Goal: Task Accomplishment & Management: Use online tool/utility

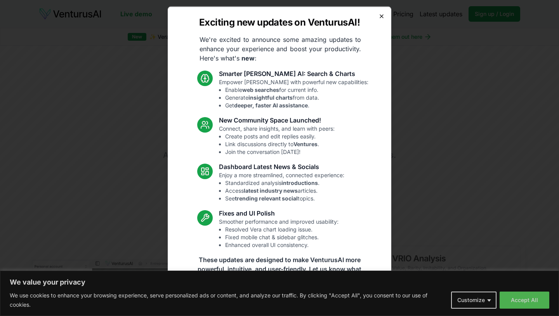
click at [383, 17] on icon "button" at bounding box center [381, 16] width 6 height 6
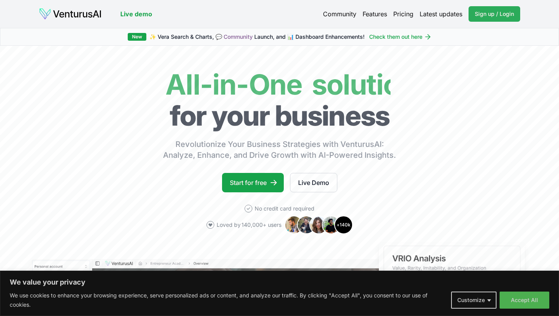
click at [493, 17] on span "Sign up / Login" at bounding box center [493, 14] width 39 height 8
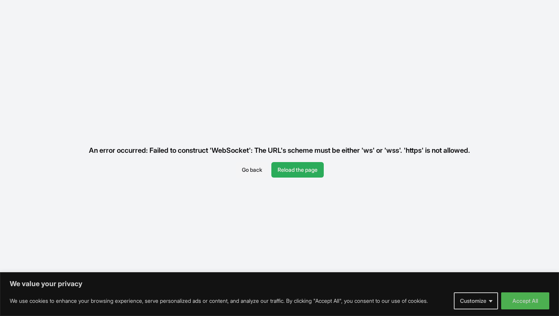
click at [286, 170] on button "Reload the page" at bounding box center [297, 170] width 52 height 16
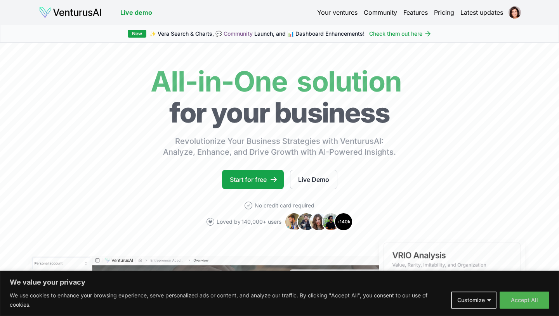
click at [345, 14] on link "Your ventures" at bounding box center [337, 12] width 40 height 9
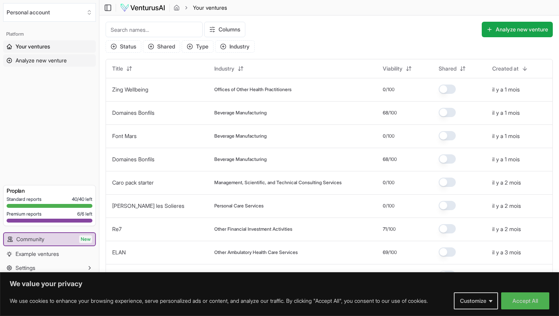
click at [43, 61] on span "Analyze new venture" at bounding box center [41, 61] width 51 height 8
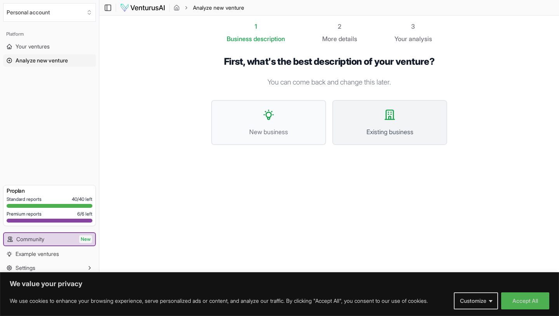
click at [384, 142] on button "Existing business" at bounding box center [389, 122] width 115 height 45
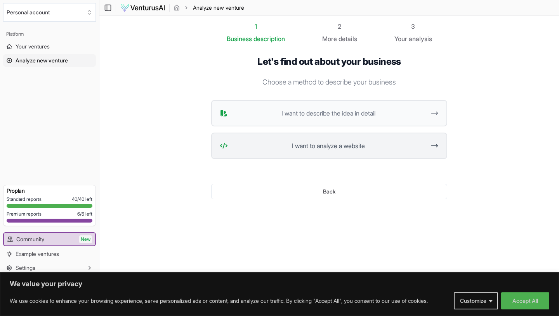
click at [332, 143] on span "I want to analyze a website" at bounding box center [328, 145] width 194 height 9
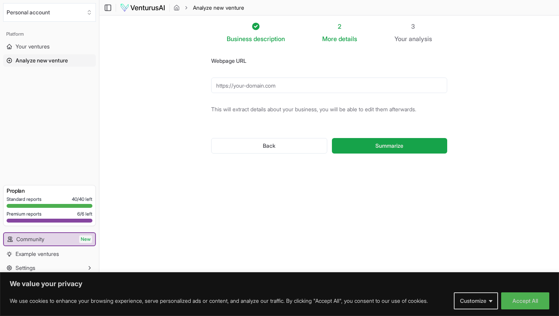
click at [261, 86] on input "Webpage URL" at bounding box center [329, 86] width 236 height 16
paste input "[URL][DOMAIN_NAME]"
type input "[URL][DOMAIN_NAME]"
click at [399, 147] on span "Summarize" at bounding box center [389, 146] width 28 height 8
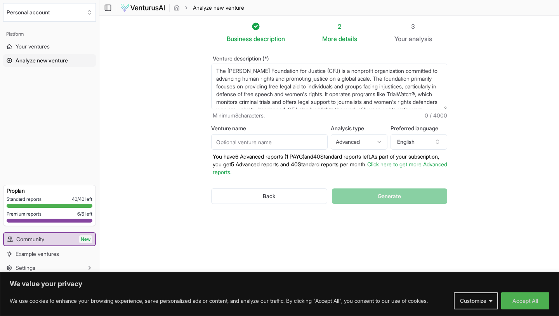
click at [340, 144] on html "We value your privacy We use cookies to enhance your browsing experience, serve…" at bounding box center [279, 158] width 559 height 316
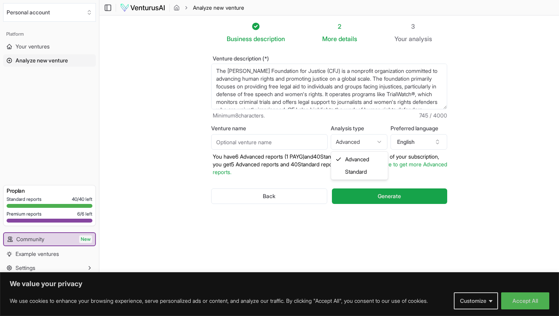
select select "standard"
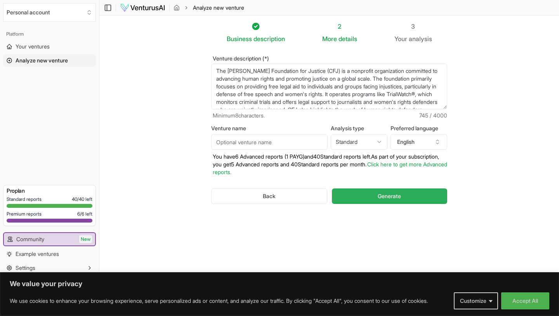
click at [373, 199] on button "Generate" at bounding box center [389, 197] width 115 height 16
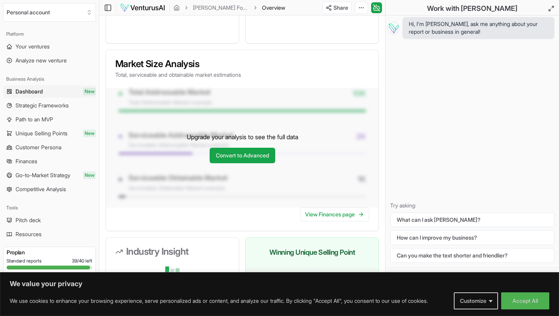
scroll to position [608, 0]
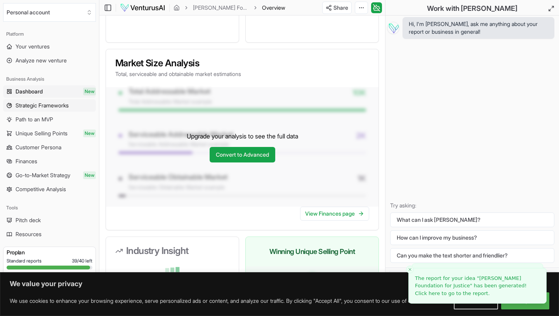
click at [57, 107] on span "Strategic Frameworks" at bounding box center [42, 106] width 53 height 8
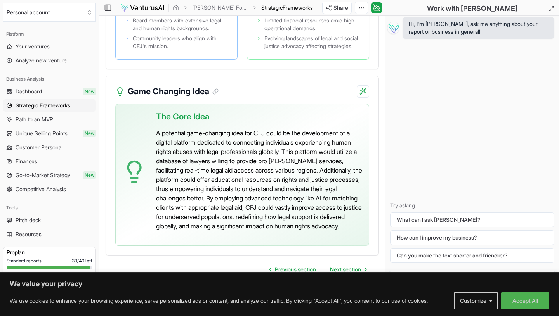
scroll to position [2282, 0]
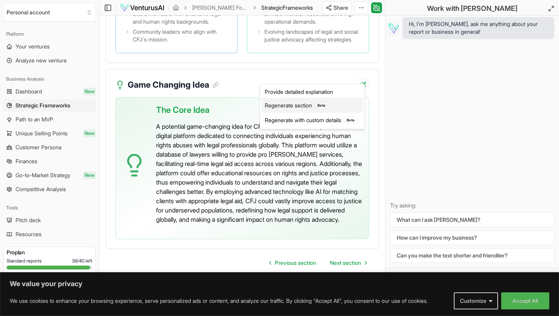
click at [312, 107] on div "Regenerate section Beta" at bounding box center [311, 105] width 101 height 15
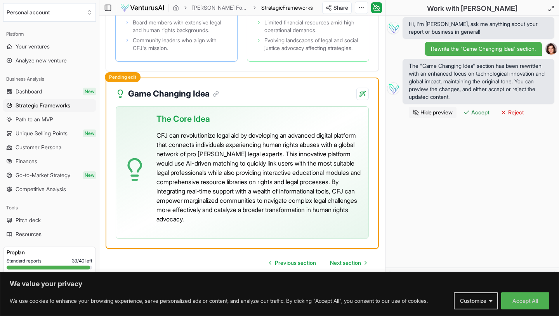
scroll to position [2265, 0]
click at [483, 154] on div "Hi, I'm [PERSON_NAME], ask me anything about your report or business in general…" at bounding box center [471, 142] width 173 height 252
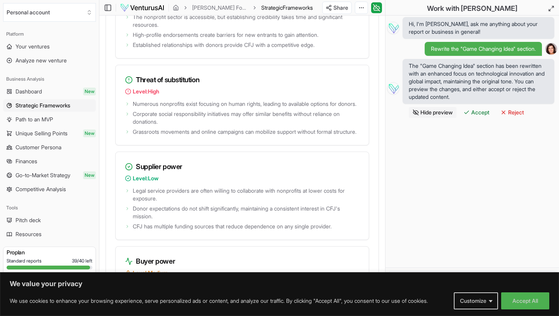
scroll to position [1418, 0]
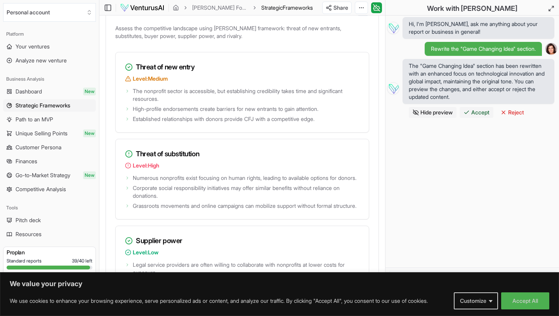
click at [483, 116] on button "Accept" at bounding box center [476, 112] width 34 height 11
click at [527, 300] on button "Accept All" at bounding box center [525, 301] width 48 height 17
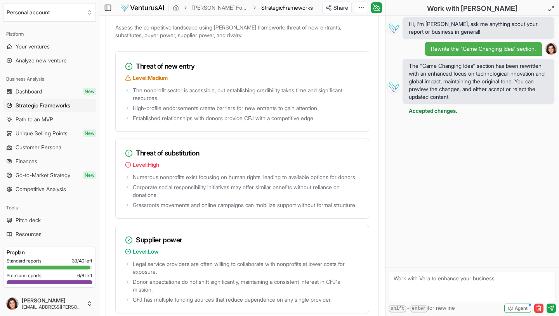
click at [452, 277] on textarea at bounding box center [471, 286] width 167 height 31
type textarea "how do you adat this business to photo journalism ?"
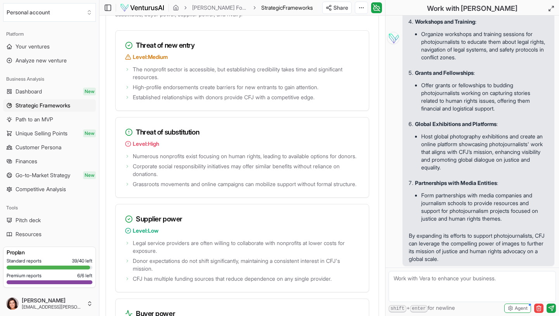
scroll to position [1436, 0]
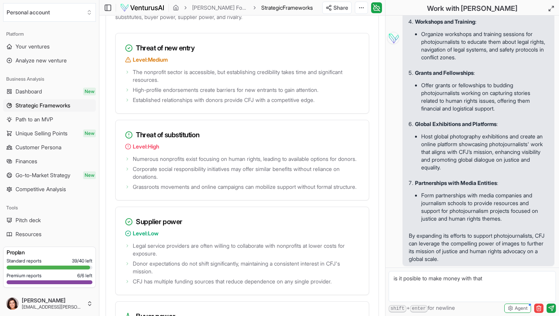
type textarea "is it posible to make money with that ?"
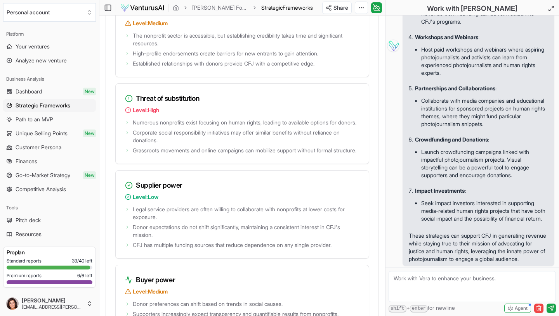
scroll to position [801, 0]
type textarea "[PERSON_NAME] a business plan around that"
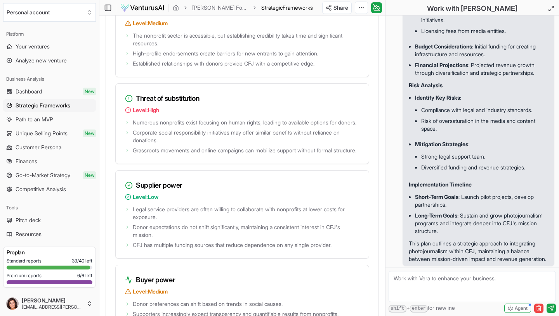
scroll to position [1777, 0]
click at [70, 129] on link "Unique Selling Points New" at bounding box center [49, 133] width 93 height 12
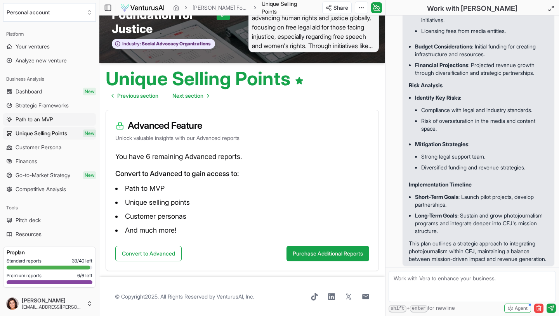
scroll to position [1778, 0]
click at [27, 118] on span "Path to an MVP" at bounding box center [35, 120] width 38 height 8
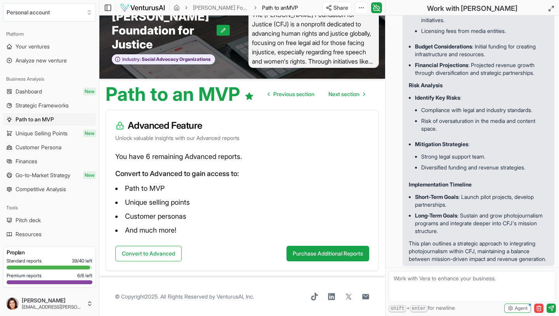
scroll to position [1, 0]
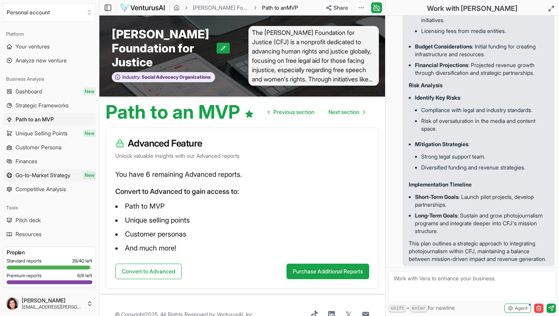
click at [61, 173] on span "Go-to-Market Strategy" at bounding box center [43, 175] width 55 height 8
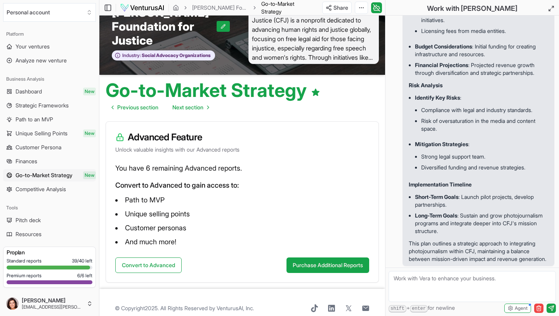
scroll to position [25, 0]
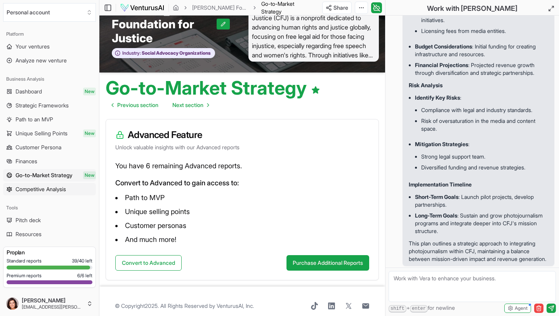
click at [52, 188] on span "Competitive Analysis" at bounding box center [41, 189] width 50 height 8
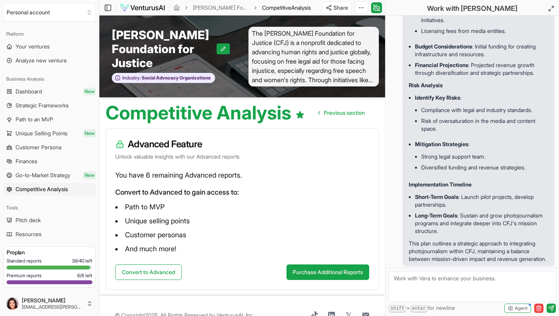
click at [41, 119] on span "Path to an MVP" at bounding box center [35, 120] width 38 height 8
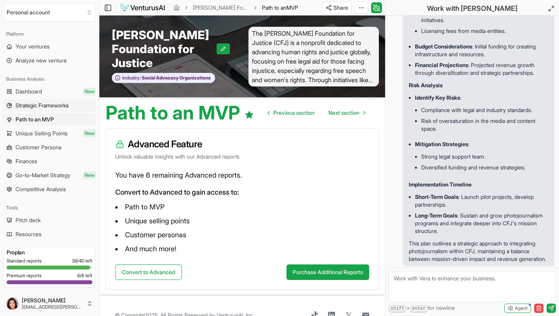
click at [63, 102] on span "Strategic Frameworks" at bounding box center [42, 106] width 53 height 8
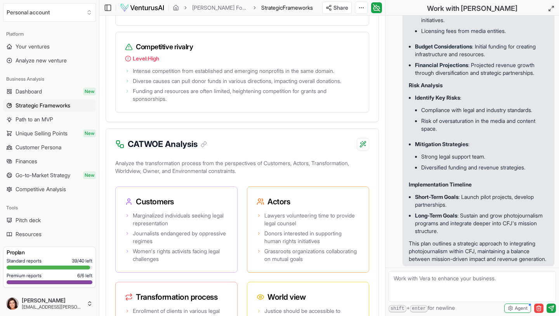
scroll to position [1791, 0]
